Goal: Transaction & Acquisition: Purchase product/service

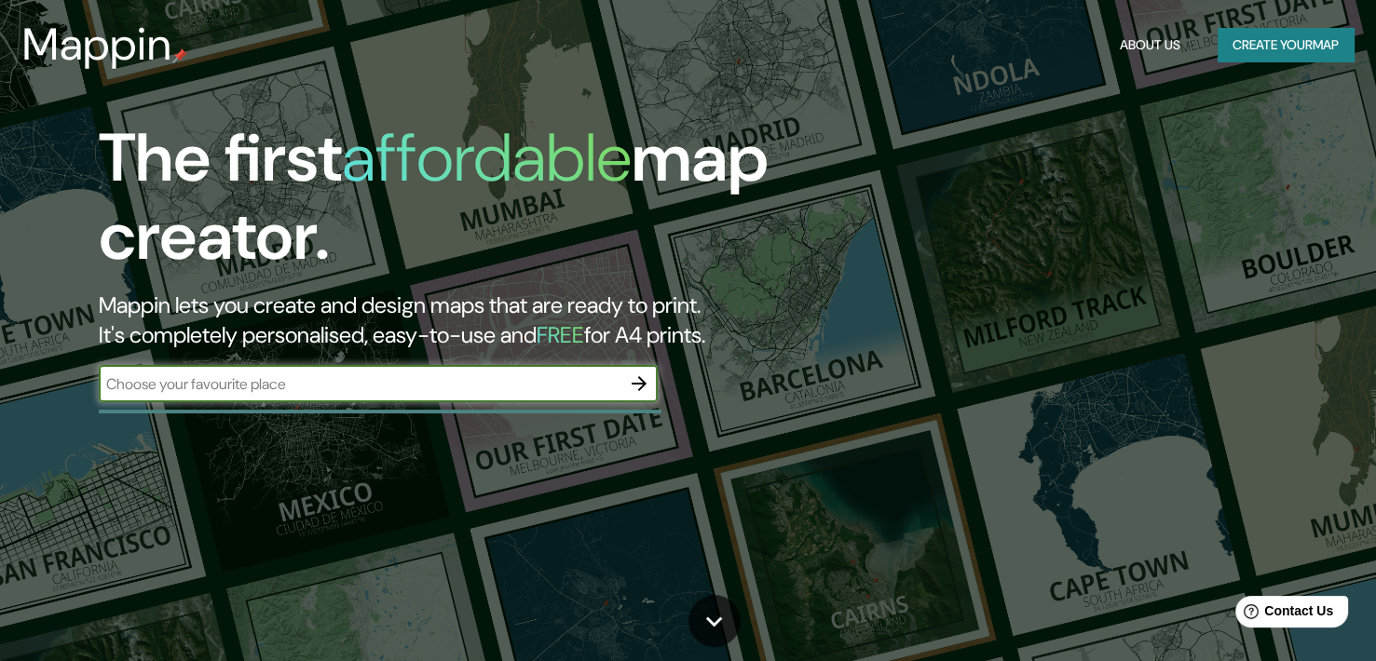
click at [249, 379] on input "text" at bounding box center [360, 384] width 522 height 21
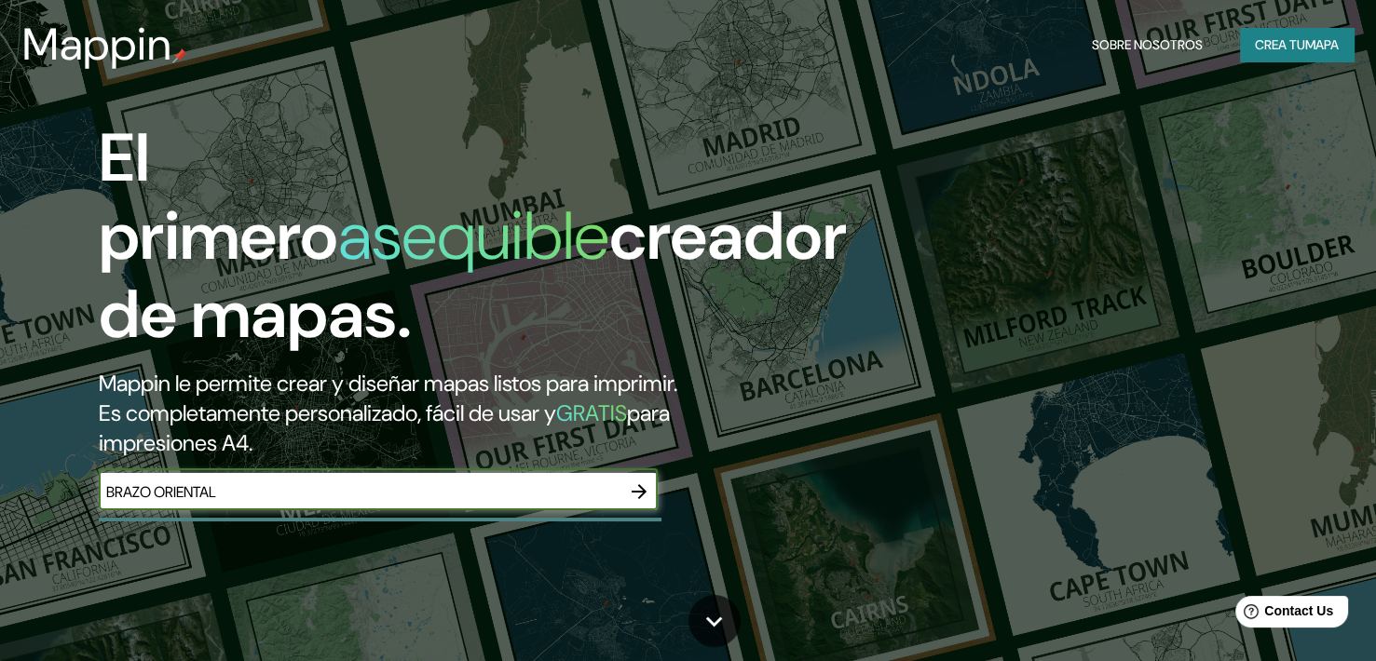
type input "BRAZO ORIENTAL"
click at [633, 481] on icon "button" at bounding box center [639, 492] width 22 height 22
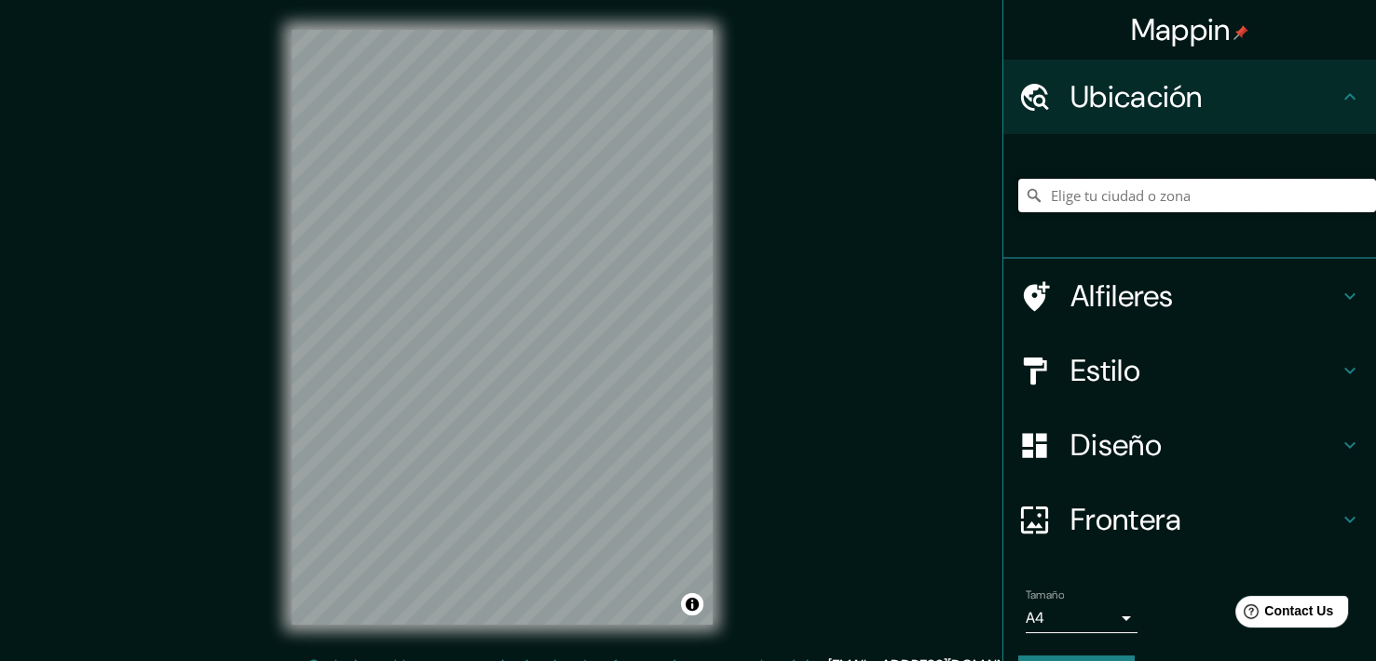
click at [1132, 202] on input "Pick your city or area" at bounding box center [1197, 196] width 358 height 34
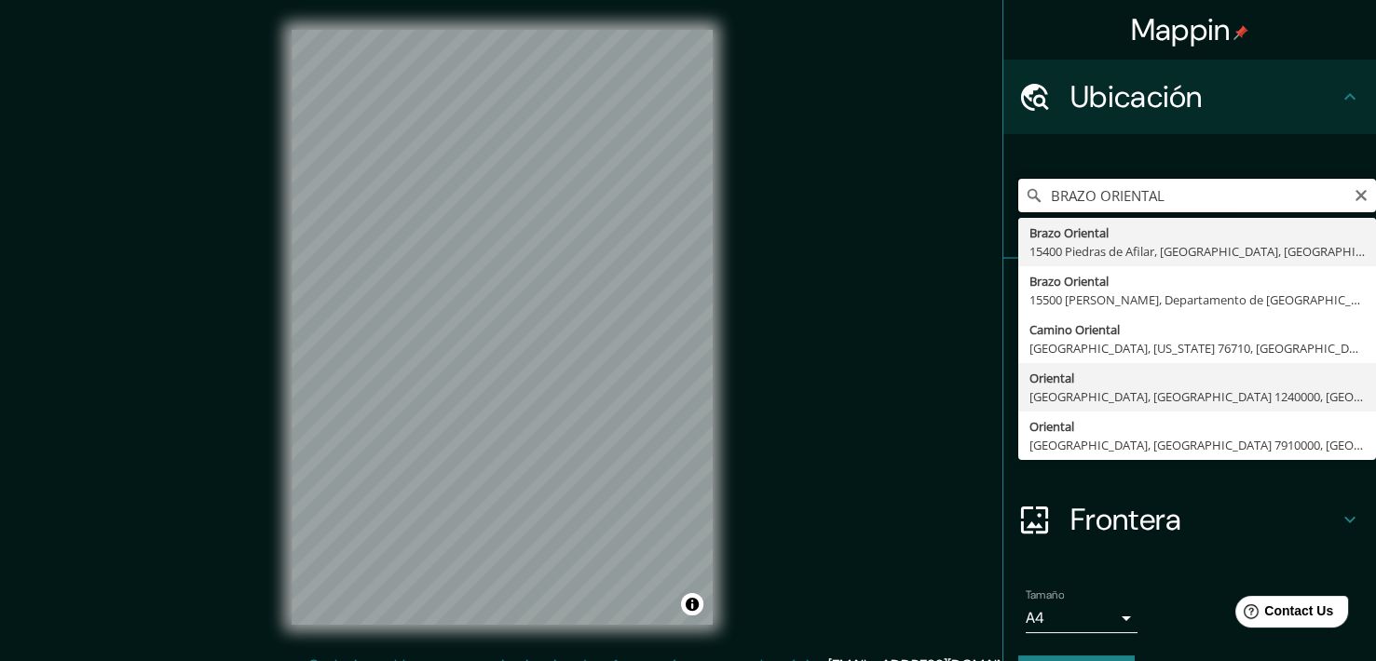
type input "Brazo Oriental, 15400 Piedras de Afilar, [GEOGRAPHIC_DATA], [GEOGRAPHIC_DATA]"
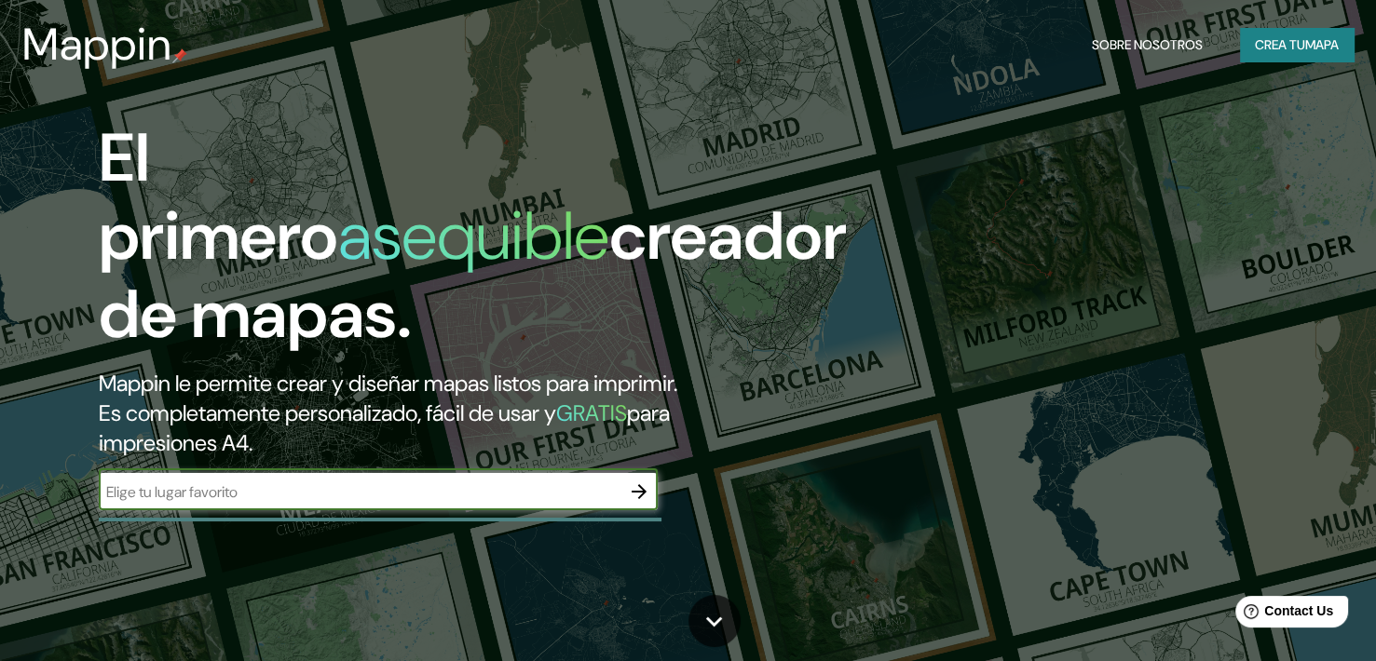
click at [446, 393] on div "El primero asequible creador de mapas. Mappin le permite crear y diseñar mapas …" at bounding box center [442, 324] width 825 height 410
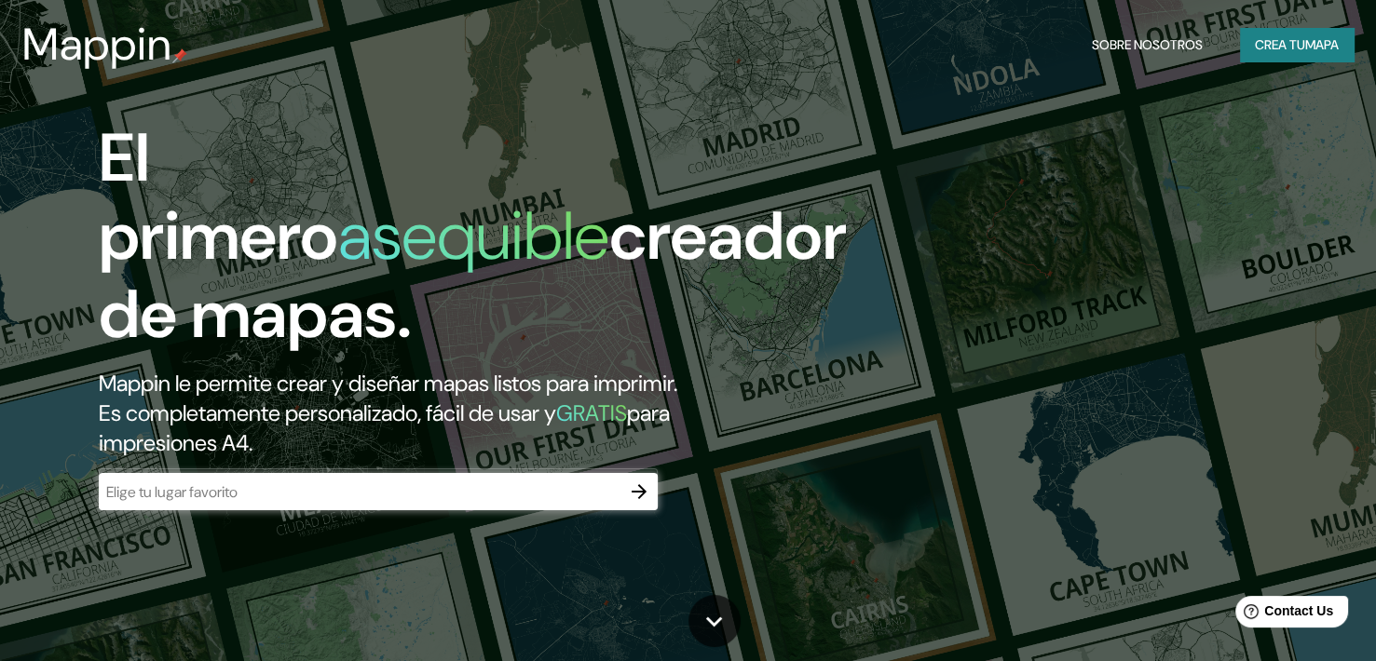
click at [446, 473] on div at bounding box center [378, 491] width 559 height 37
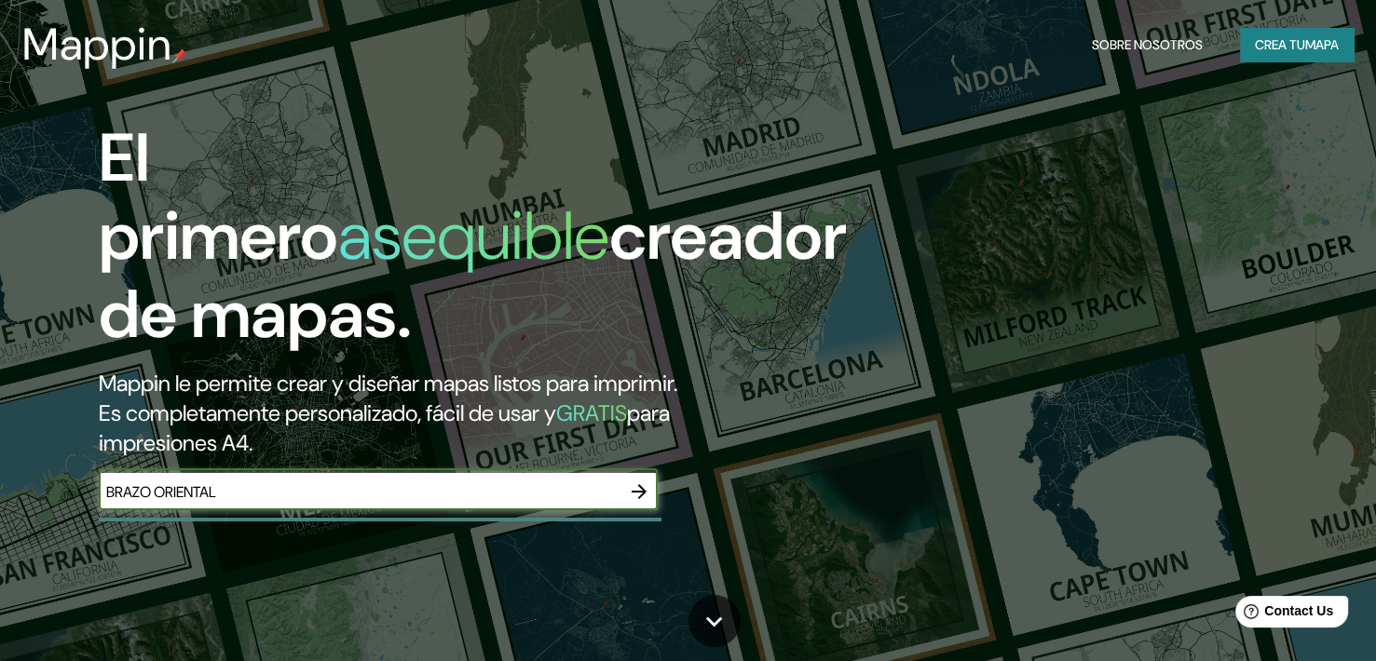
type input "BRAZO ORIENTAL"
click at [630, 481] on icon "button" at bounding box center [639, 492] width 22 height 22
